Goal: Task Accomplishment & Management: Manage account settings

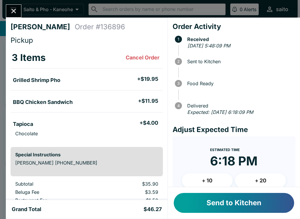
click at [253, 199] on button "Send to Kitchen" at bounding box center [233, 203] width 120 height 20
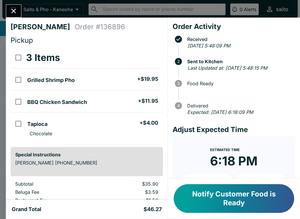
click at [21, 118] on input "orders table" at bounding box center [18, 123] width 13 height 13
click at [141, 57] on button "Refund" at bounding box center [146, 57] width 30 height 15
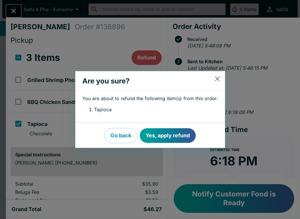
click at [163, 135] on button "Yes, apply refund" at bounding box center [168, 135] width 56 height 15
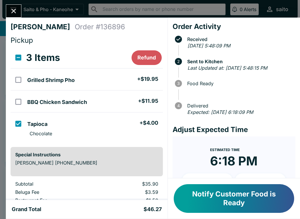
checkbox input "false"
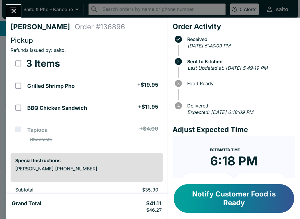
click at [195, 197] on button "Notify Customer Food is Ready" at bounding box center [233, 198] width 120 height 29
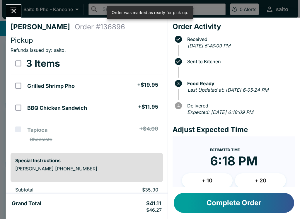
click at [9, 11] on button "Close" at bounding box center [13, 11] width 15 height 13
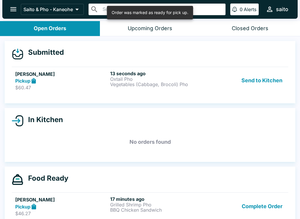
click at [230, 83] on div "Send to Kitchen" at bounding box center [244, 80] width 79 height 20
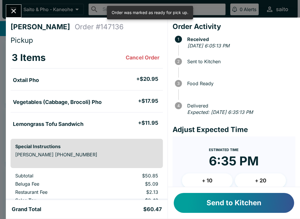
click at [205, 202] on button "Send to Kitchen" at bounding box center [233, 203] width 120 height 20
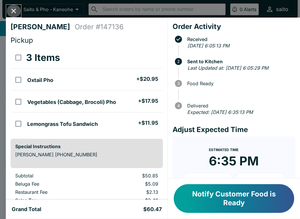
click at [11, 8] on icon "Close" at bounding box center [14, 11] width 8 height 8
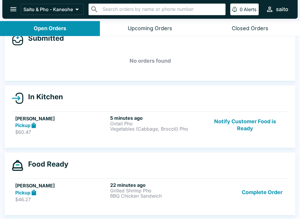
scroll to position [14, 0]
click at [73, 190] on div "Pickup" at bounding box center [61, 192] width 92 height 7
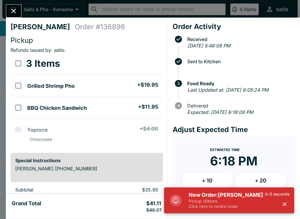
click at [227, 206] on p "Click here to review order" at bounding box center [226, 206] width 76 height 5
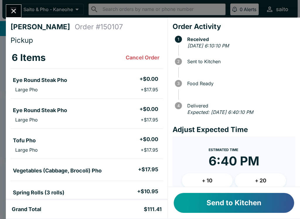
click at [210, 178] on button "+ 10" at bounding box center [207, 180] width 51 height 15
click at [231, 205] on button "Send to Kitchen" at bounding box center [233, 203] width 120 height 20
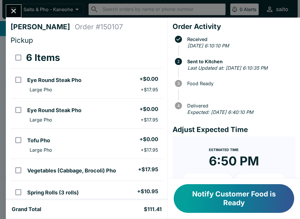
click at [204, 206] on button "Notify Customer Food is Ready" at bounding box center [233, 198] width 120 height 29
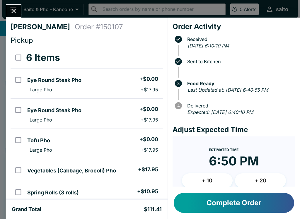
click at [236, 195] on button "Complete Order" at bounding box center [233, 203] width 120 height 20
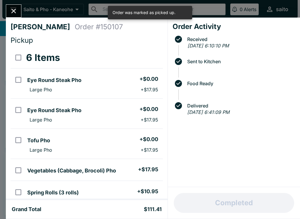
click at [16, 12] on icon "Close" at bounding box center [14, 11] width 8 height 8
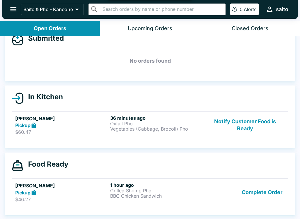
click at [265, 189] on button "Complete Order" at bounding box center [261, 192] width 45 height 20
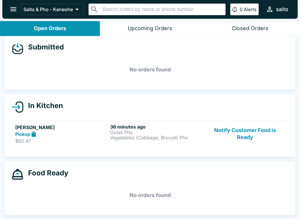
click at [253, 129] on button "Notify Customer Food is Ready" at bounding box center [244, 134] width 79 height 20
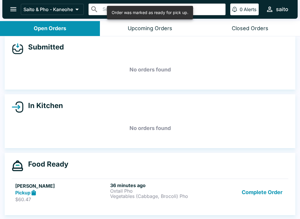
click at [266, 192] on button "Complete Order" at bounding box center [261, 192] width 45 height 20
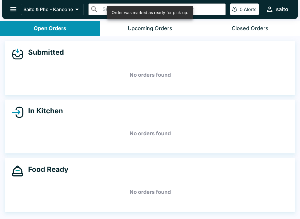
scroll to position [0, 0]
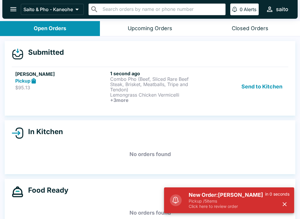
click at [194, 202] on p "Pickup / 5 items" at bounding box center [226, 200] width 76 height 5
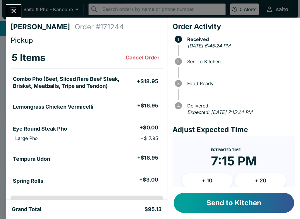
click at [240, 208] on button "Send to Kitchen" at bounding box center [233, 203] width 120 height 20
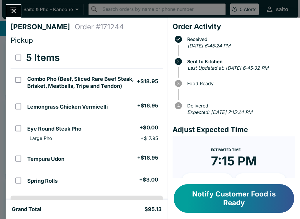
click at [247, 194] on button "Notify Customer Food is Ready" at bounding box center [233, 198] width 120 height 29
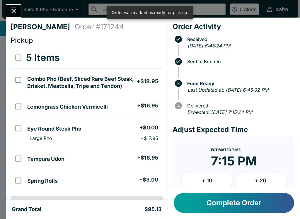
click at [247, 203] on button "Complete Order" at bounding box center [233, 203] width 120 height 20
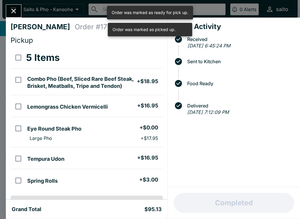
click at [12, 4] on div "[PERSON_NAME] Order # 171244 Pickup 5 Items Combo Pho (Beef, Sliced Rare Beef S…" at bounding box center [150, 109] width 300 height 219
